Goal: Task Accomplishment & Management: Book appointment/travel/reservation

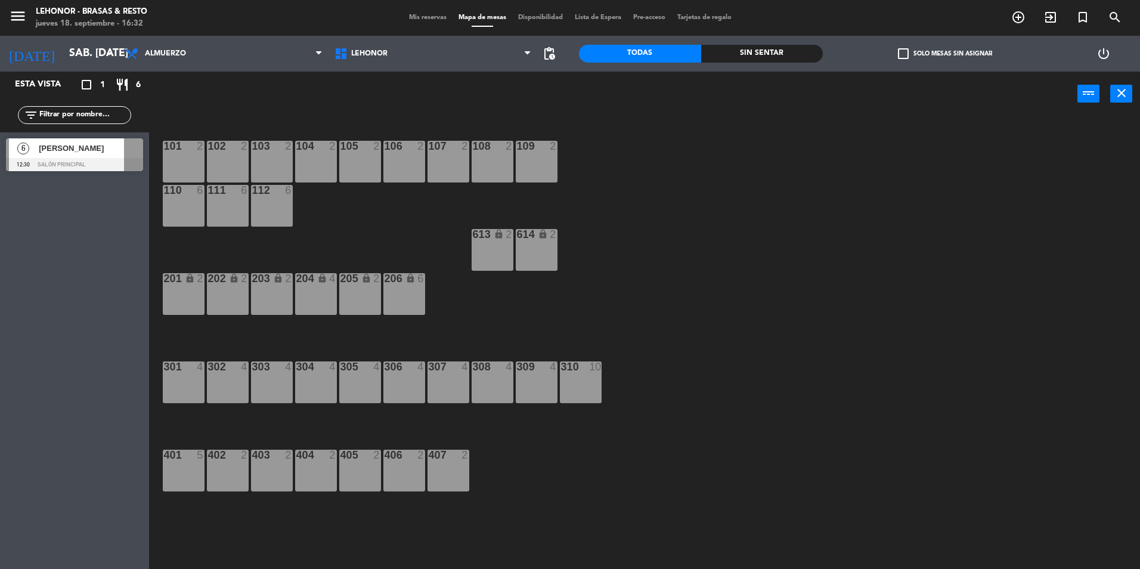
click at [407, 155] on div "106 2" at bounding box center [404, 162] width 42 height 42
click at [580, 92] on button "[GEOGRAPHIC_DATA]" at bounding box center [576, 94] width 72 height 24
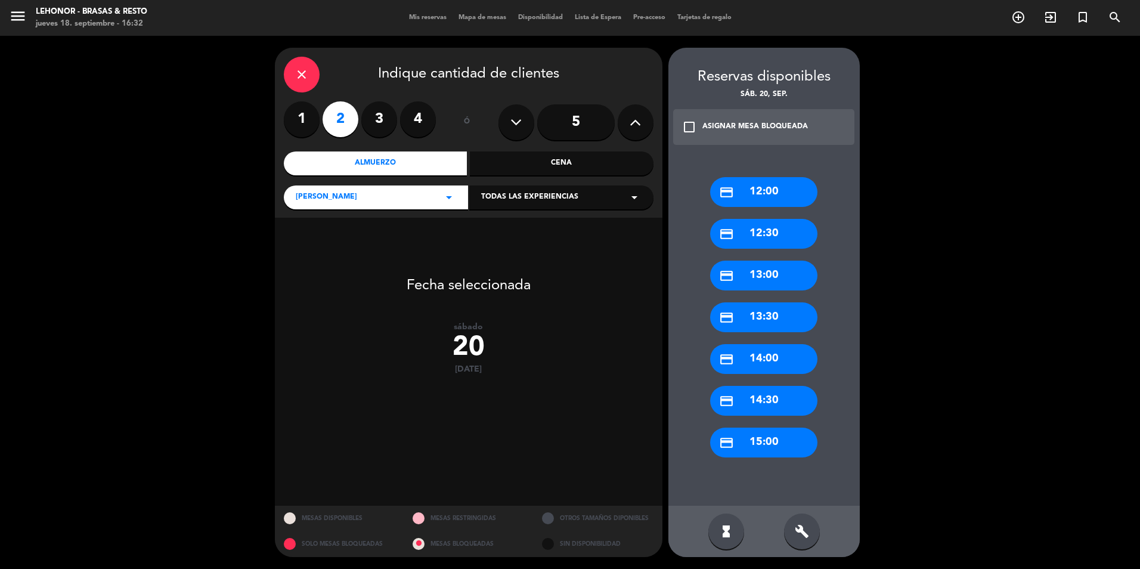
click at [768, 271] on div "credit_card 13:00" at bounding box center [763, 276] width 107 height 30
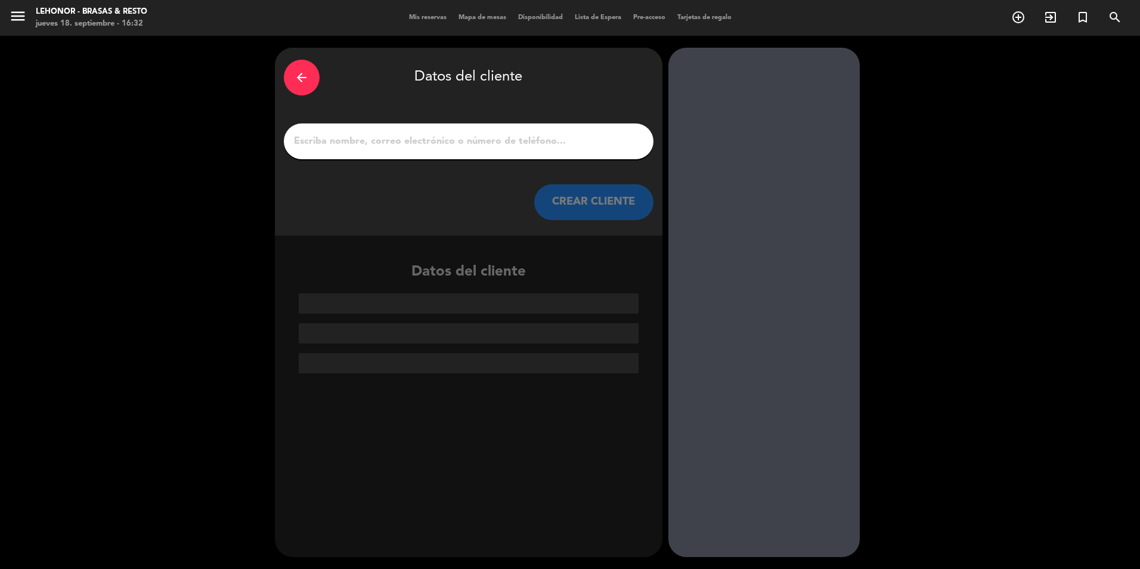
click at [429, 130] on div at bounding box center [469, 141] width 370 height 36
click at [427, 138] on input "1" at bounding box center [469, 141] width 352 height 17
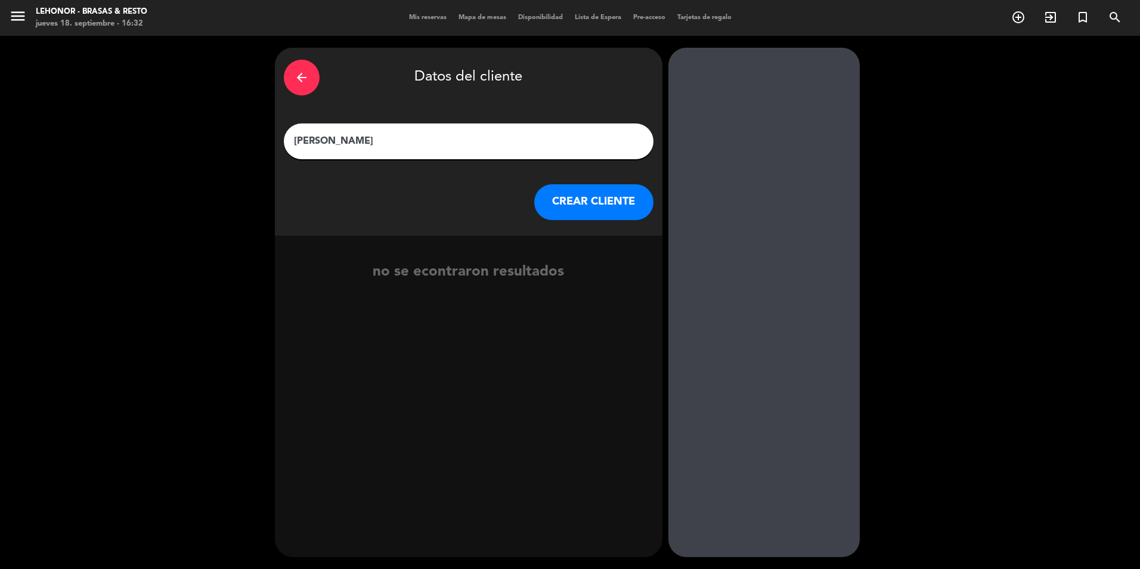
type input "[PERSON_NAME]"
click at [600, 202] on button "CREAR CLIENTE" at bounding box center [593, 202] width 119 height 36
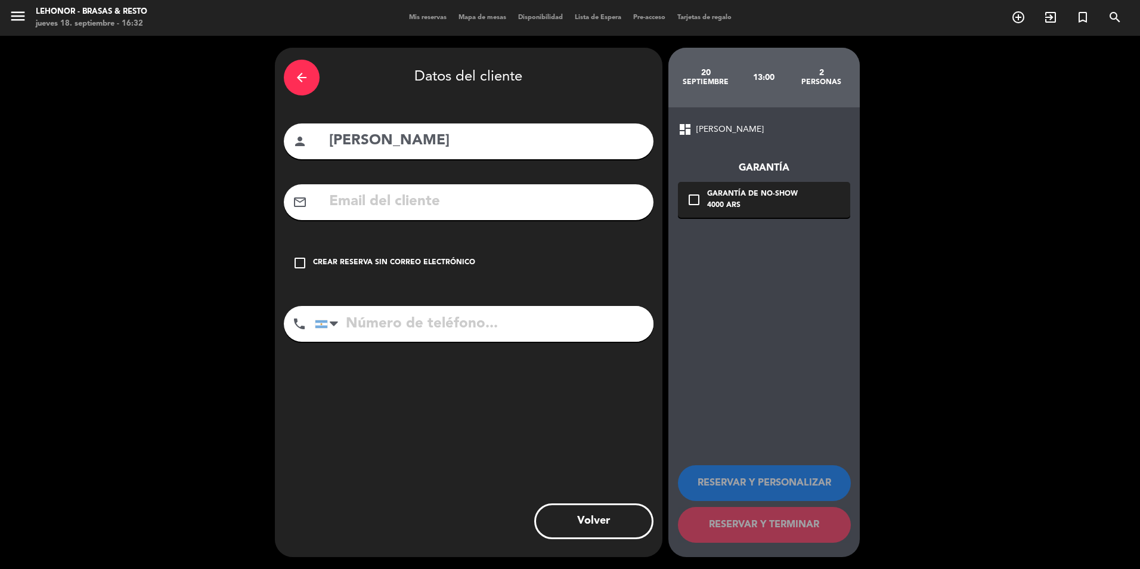
click at [442, 191] on input "text" at bounding box center [486, 202] width 317 height 24
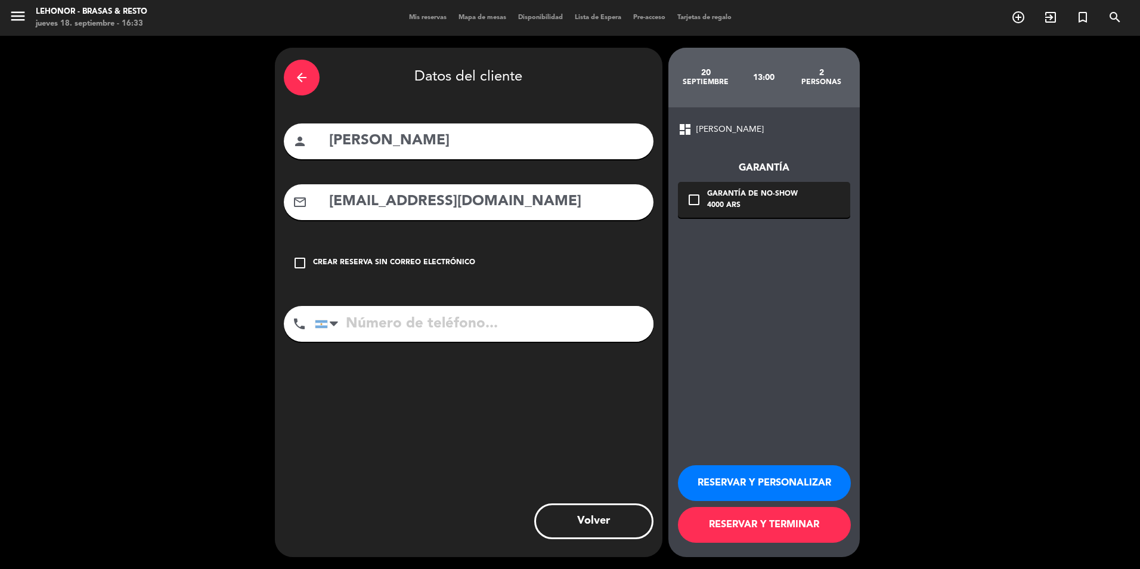
type input "[EMAIL_ADDRESS][DOMAIN_NAME]"
click at [393, 326] on input "tel" at bounding box center [484, 324] width 339 height 36
type input "3415774099"
click at [694, 200] on icon "check_box_outline_blank" at bounding box center [694, 200] width 14 height 14
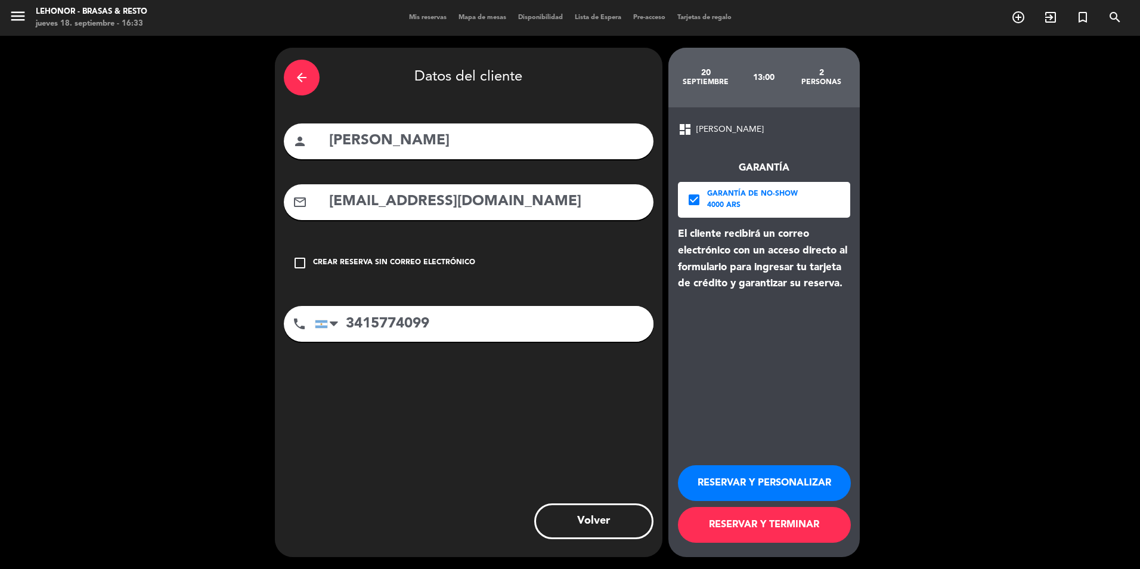
click at [772, 512] on button "RESERVAR Y TERMINAR" at bounding box center [764, 525] width 173 height 36
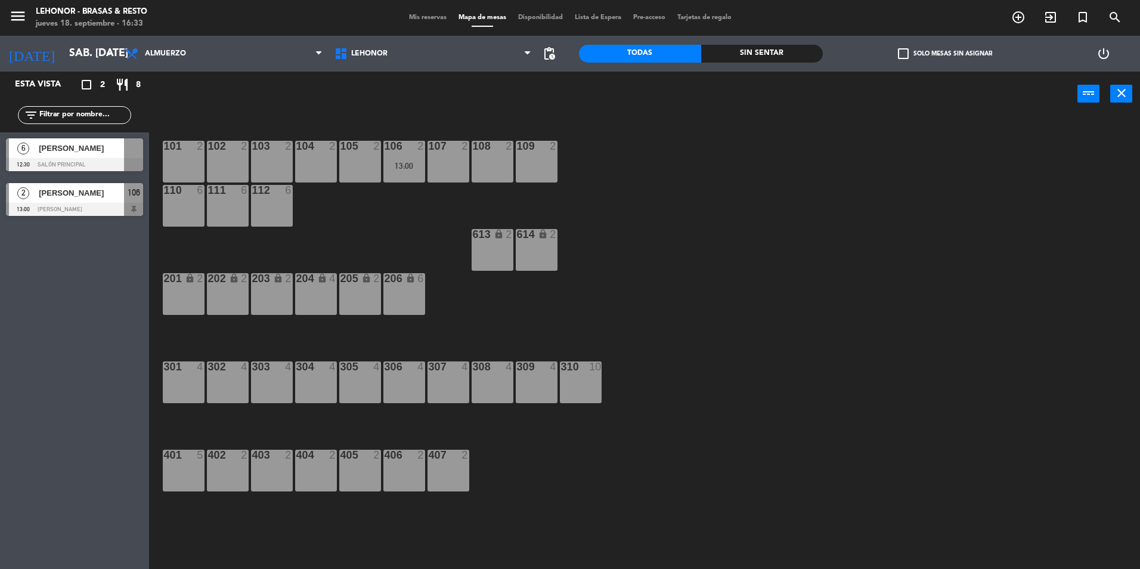
click at [61, 195] on span "[PERSON_NAME]" at bounding box center [81, 193] width 85 height 13
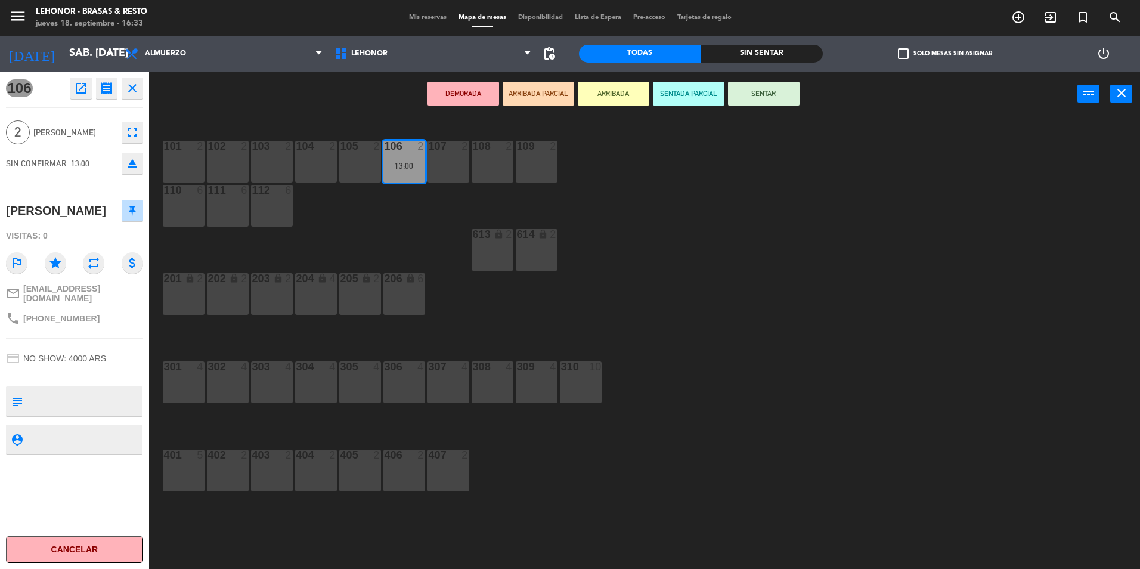
click at [81, 90] on icon "open_in_new" at bounding box center [81, 88] width 14 height 14
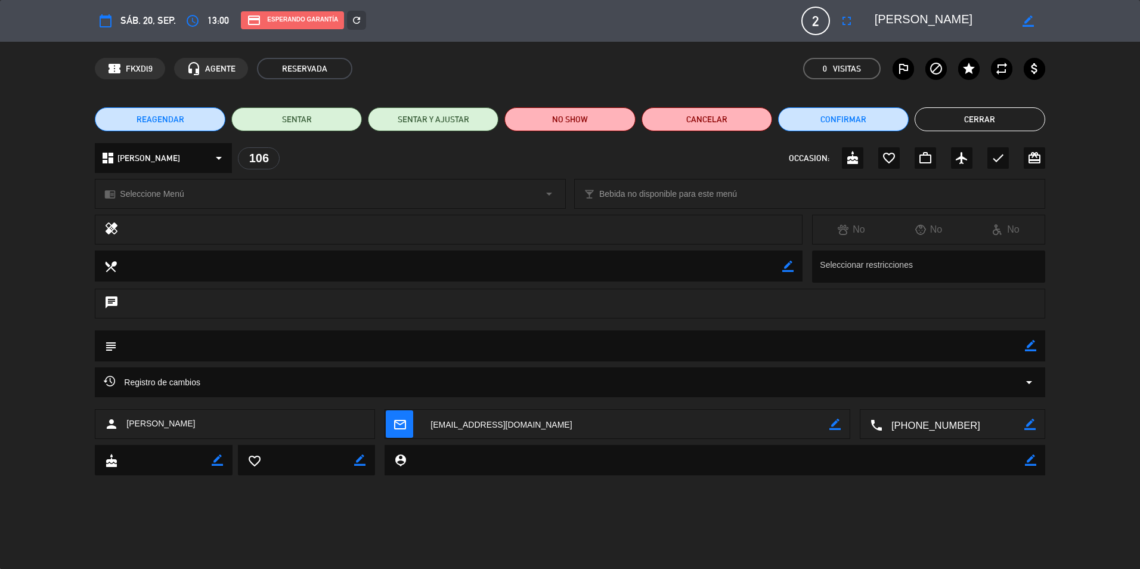
click at [1030, 346] on icon "border_color" at bounding box center [1030, 345] width 11 height 11
type textarea "Tienen gift card"
click at [1035, 344] on icon at bounding box center [1030, 345] width 11 height 11
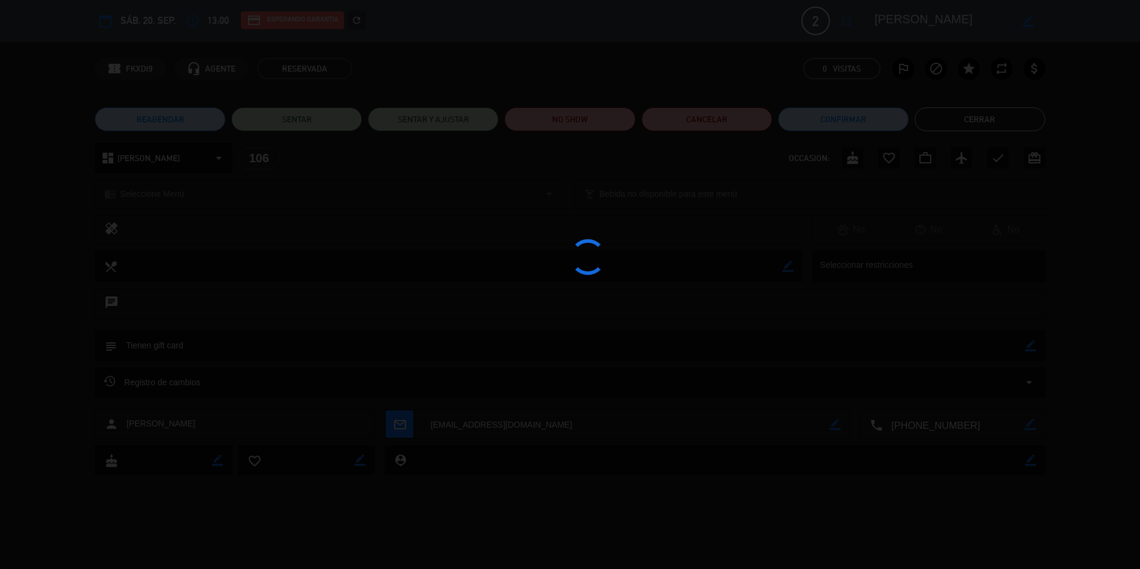
type textarea "Tienen gift card"
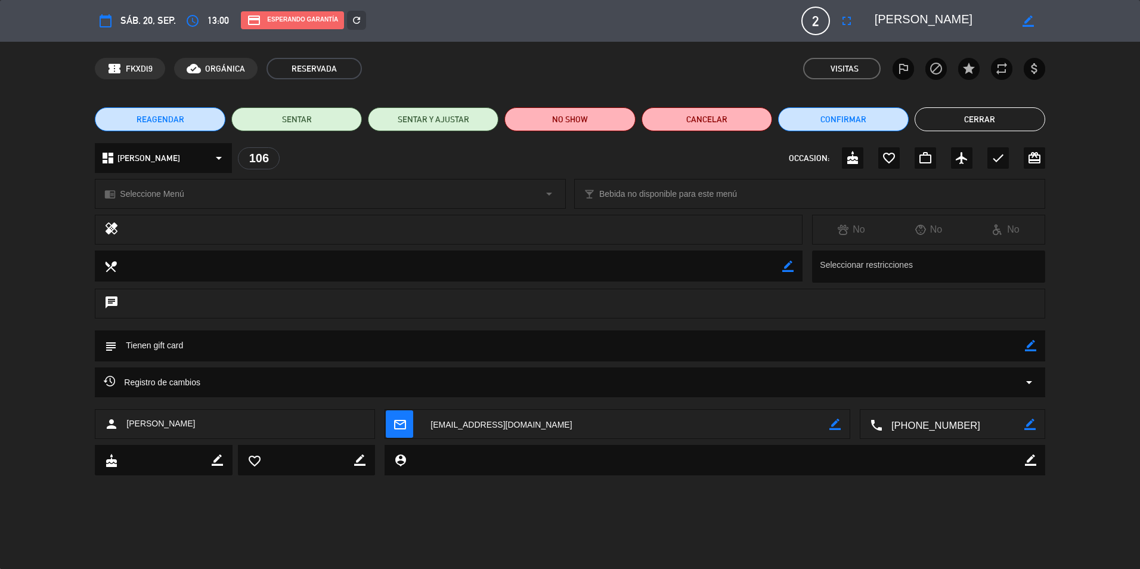
click at [982, 119] on button "Cerrar" at bounding box center [980, 119] width 131 height 24
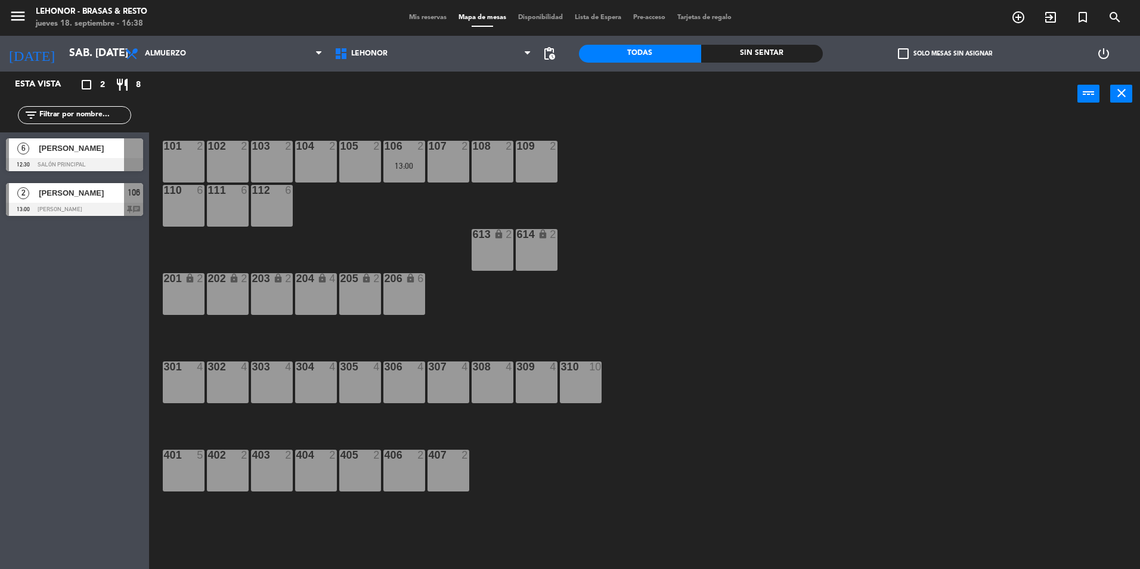
click at [90, 195] on span "[PERSON_NAME]" at bounding box center [81, 193] width 85 height 13
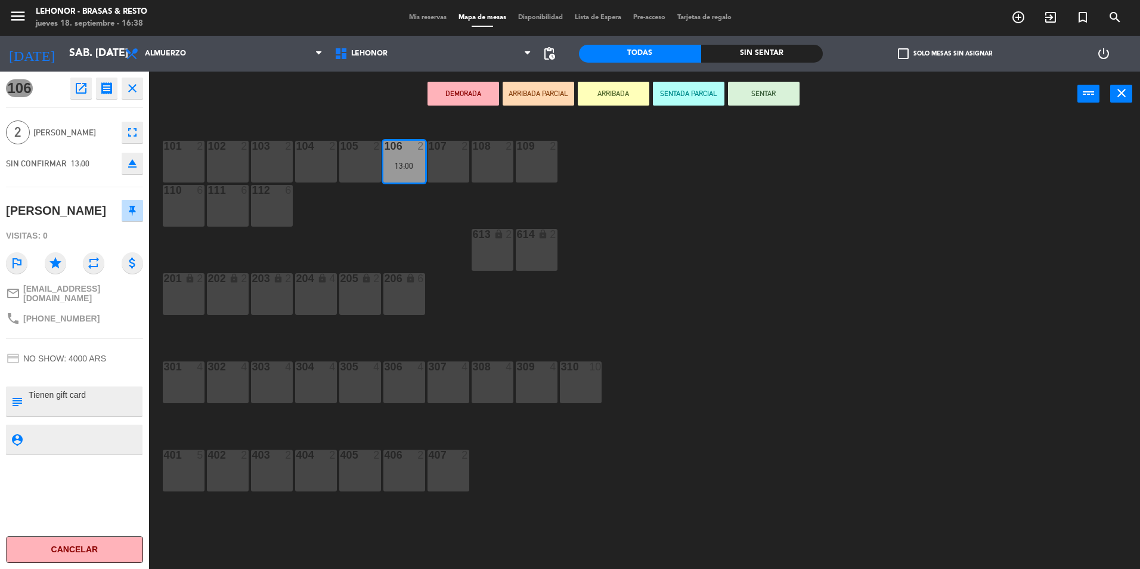
click at [78, 90] on icon "open_in_new" at bounding box center [81, 88] width 14 height 14
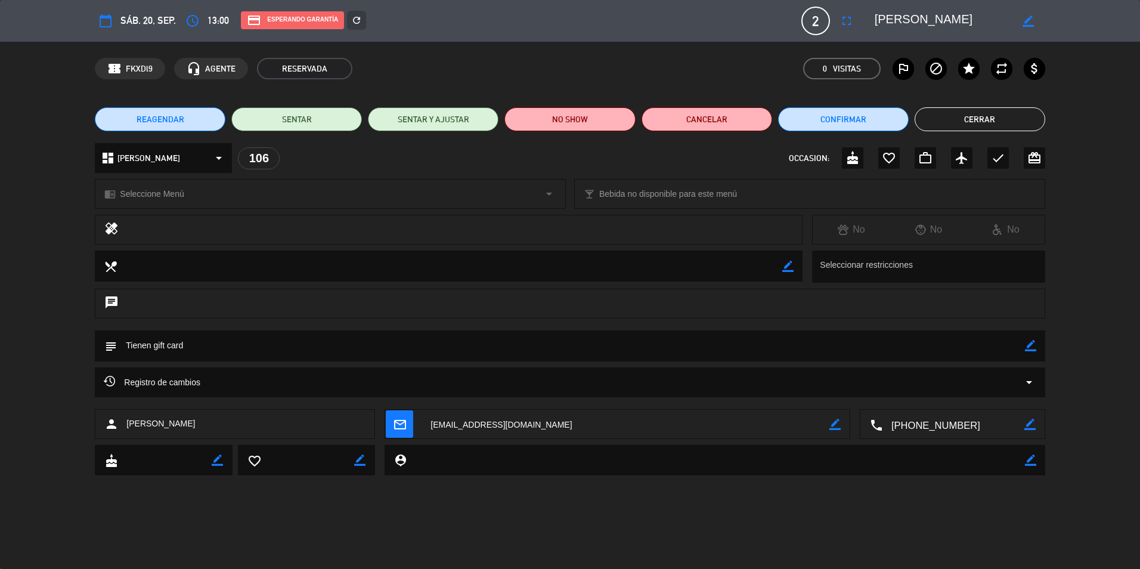
click at [1029, 349] on icon "border_color" at bounding box center [1030, 345] width 11 height 11
